Goal: Find specific page/section: Find specific page/section

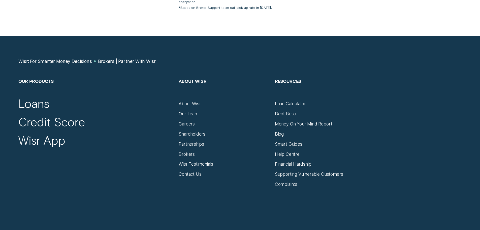
scroll to position [3023, 0]
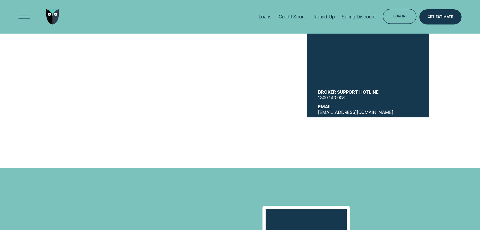
scroll to position [2348, 0]
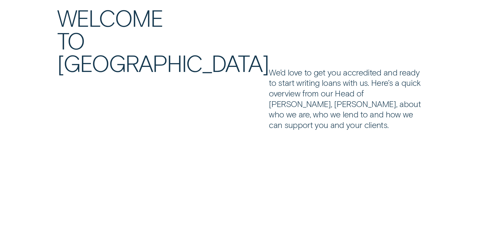
scroll to position [458, 0]
